Goal: Task Accomplishment & Management: Use online tool/utility

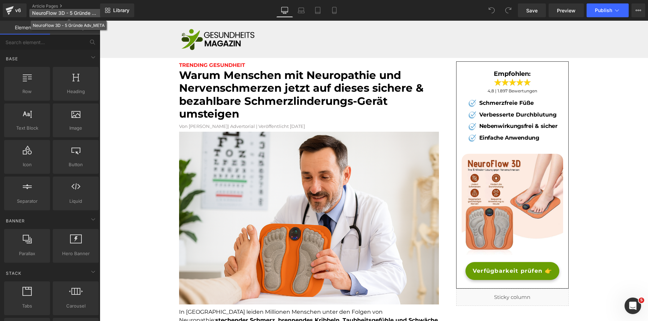
click at [72, 11] on span "NeuroFlow 3D - 5 Gründe Adv_META" at bounding box center [65, 13] width 66 height 6
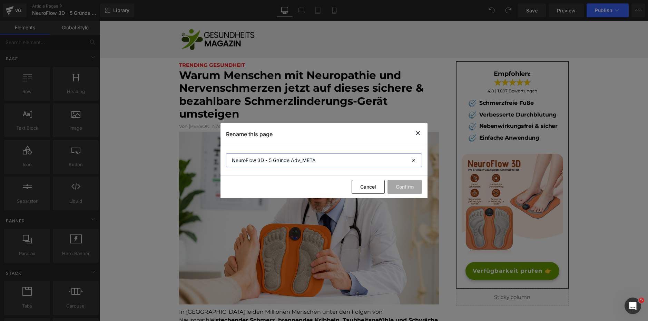
drag, startPoint x: 315, startPoint y: 163, endPoint x: 198, endPoint y: 164, distance: 117.4
click at [198, 164] on div "Rename this page NeuroFlow 3D - 5 Gründe Adv_META Cancel Confirm" at bounding box center [324, 160] width 648 height 321
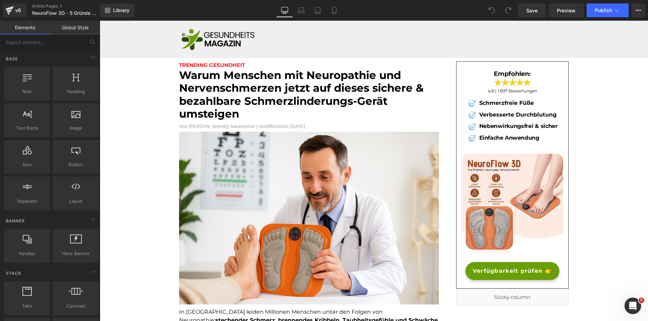
click at [266, 94] on font "Warum Menschen mit Neuropathie und Nervenschmerzen jetzt auf dieses sichere & b…" at bounding box center [301, 95] width 245 height 52
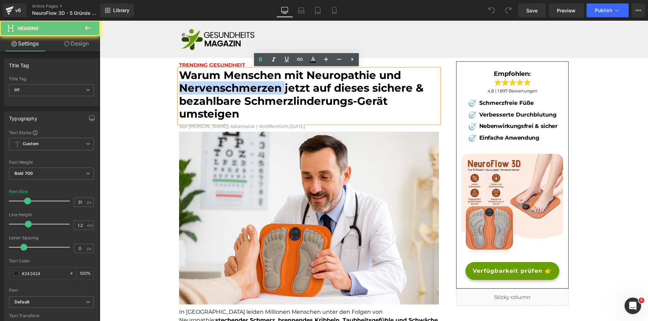
click at [266, 94] on font "Warum Menschen mit Neuropathie und Nervenschmerzen jetzt auf dieses sichere & b…" at bounding box center [301, 95] width 245 height 52
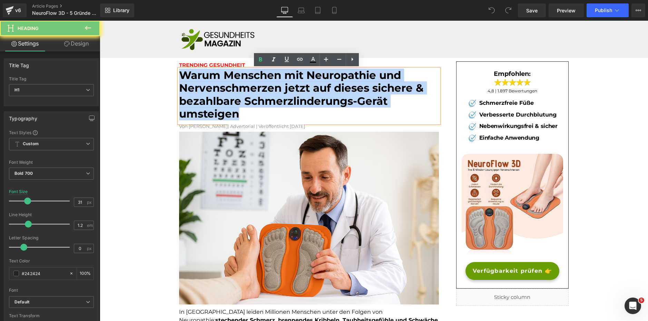
click at [266, 94] on font "Warum Menschen mit Neuropathie und Nervenschmerzen jetzt auf dieses sichere & b…" at bounding box center [301, 95] width 245 height 52
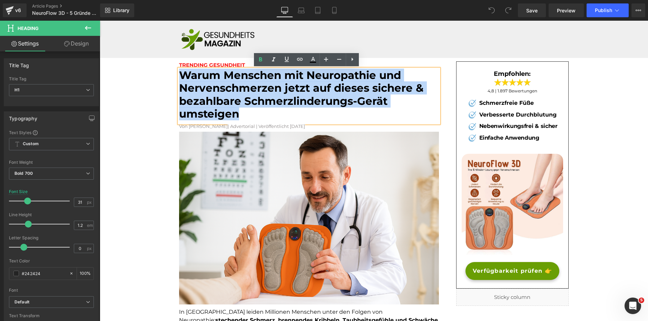
copy font "Warum Menschen mit Neuropathie und Nervenschmerzen jetzt auf dieses sichere & b…"
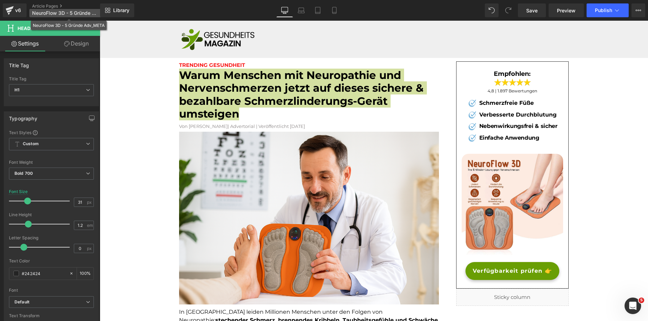
click at [65, 12] on span "NeuroFlow 3D - 5 Gründe Adv_META" at bounding box center [65, 13] width 66 height 6
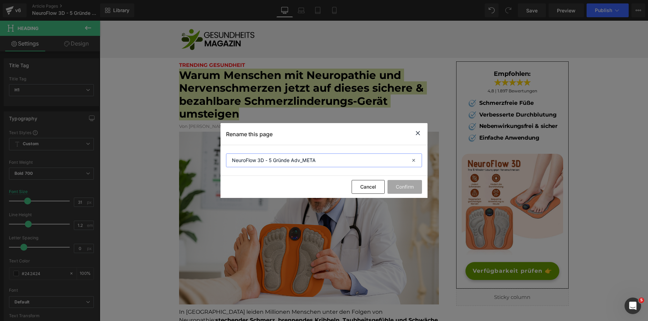
drag, startPoint x: 320, startPoint y: 163, endPoint x: 191, endPoint y: 151, distance: 129.3
click at [194, 152] on div "Rename this page NeuroFlow 3D - 5 Gründe Adv_META Cancel Confirm" at bounding box center [324, 160] width 648 height 321
click at [420, 135] on icon at bounding box center [418, 133] width 8 height 9
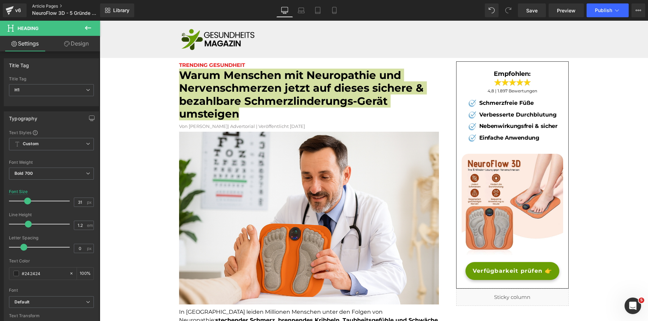
click at [38, 8] on link "Article Pages" at bounding box center [71, 6] width 79 height 6
